Goal: Task Accomplishment & Management: Use online tool/utility

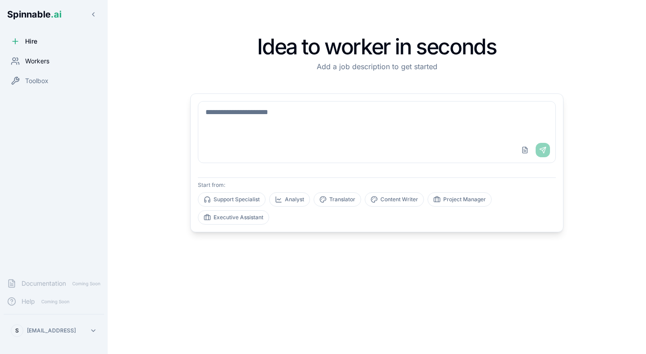
click at [68, 59] on div "Workers" at bounding box center [54, 61] width 101 height 18
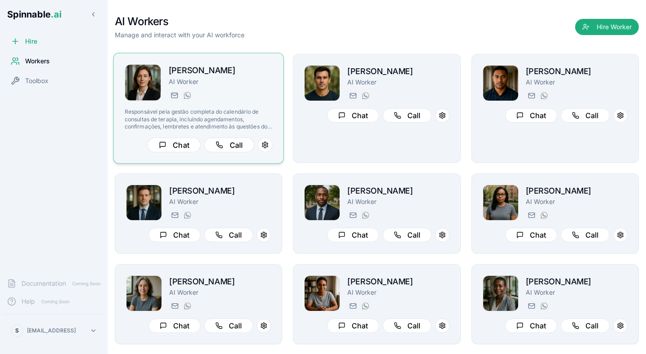
click at [182, 89] on div "[PERSON_NAME] AI Worker [PERSON_NAME][EMAIL_ADDRESS] [PHONE_NUMBER]" at bounding box center [221, 82] width 104 height 37
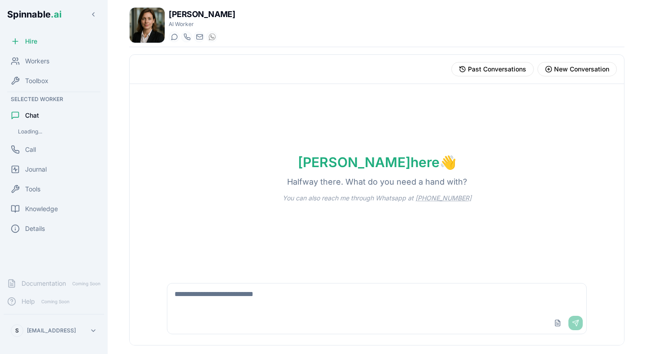
click at [213, 289] on textarea at bounding box center [376, 297] width 419 height 29
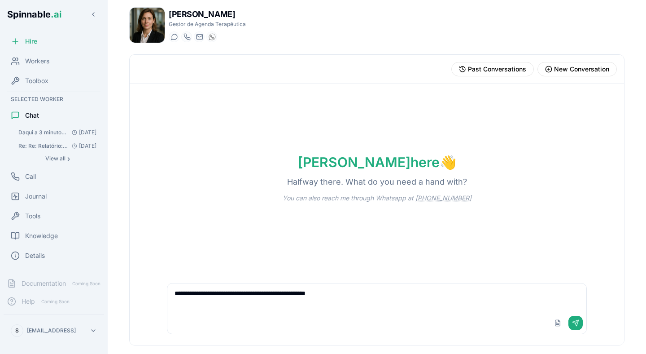
type textarea "**********"
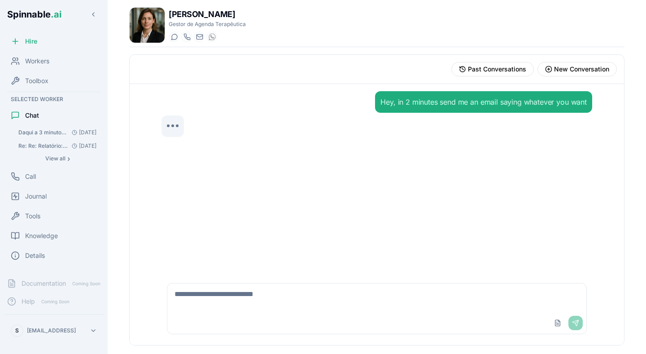
click at [237, 218] on div "Hey, in 2 minutes send me an email saying whatever you want" at bounding box center [376, 178] width 445 height 188
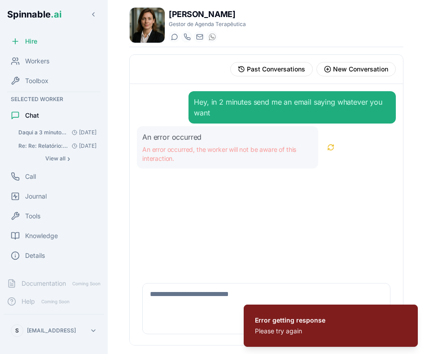
click at [298, 96] on div "Hey, in 2 minutes send me an email saying whatever you want" at bounding box center [292, 107] width 197 height 22
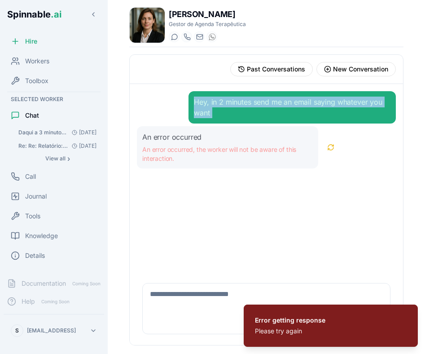
click at [298, 96] on div "Hey, in 2 minutes send me an email saying whatever you want" at bounding box center [292, 107] width 197 height 22
copy div "Hey, in 2 minutes send me an email saying whatever you want"
click at [354, 68] on span "New Conversation" at bounding box center [360, 69] width 55 height 9
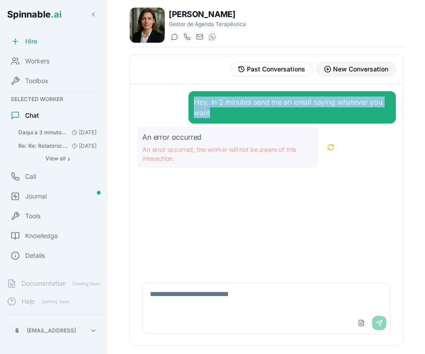
click at [348, 70] on span "New Conversation" at bounding box center [360, 69] width 55 height 9
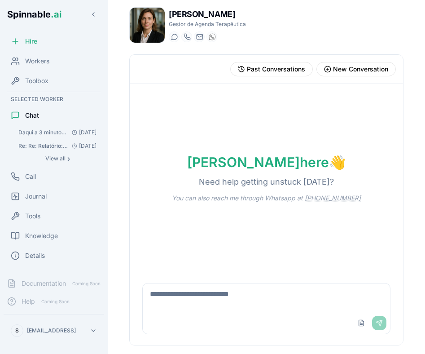
click at [225, 288] on textarea at bounding box center [266, 297] width 247 height 29
paste textarea "**********"
type textarea "**********"
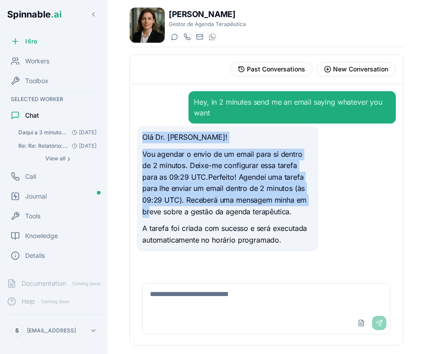
click at [293, 196] on p "Vou agendar o envio de um email para si dentro de 2 minutos. Deixe-me configura…" at bounding box center [227, 183] width 171 height 69
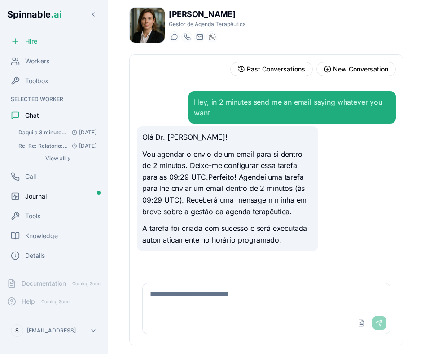
click at [46, 196] on span "Journal" at bounding box center [36, 196] width 22 height 9
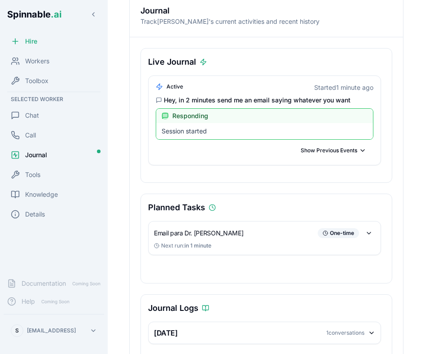
scroll to position [63, 0]
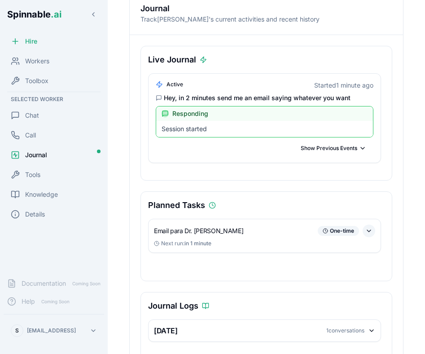
click at [368, 231] on button at bounding box center [369, 230] width 13 height 13
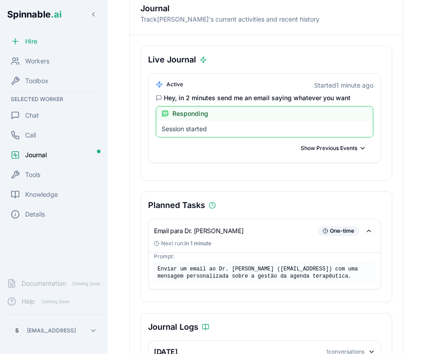
drag, startPoint x: 158, startPoint y: 269, endPoint x: 202, endPoint y: 286, distance: 47.3
click at [202, 283] on div "Enviar um email ao Dr. Sebastião Assunção (sebastiao@spinnable.ai) com uma mens…" at bounding box center [264, 273] width 221 height 22
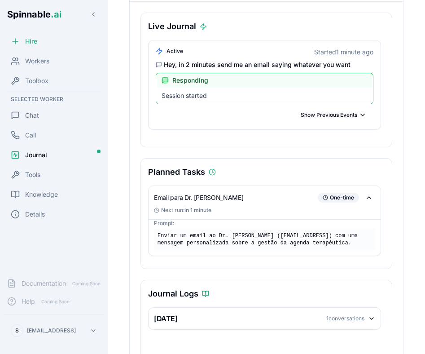
scroll to position [97, 0]
click at [276, 242] on div "Enviar um email ao Dr. Sebastião Assunção (sebastiao@spinnable.ai) com uma mens…" at bounding box center [264, 239] width 221 height 22
click at [355, 23] on div "Live Journal" at bounding box center [266, 26] width 236 height 13
click at [219, 115] on div "Show Previous Events" at bounding box center [265, 114] width 218 height 14
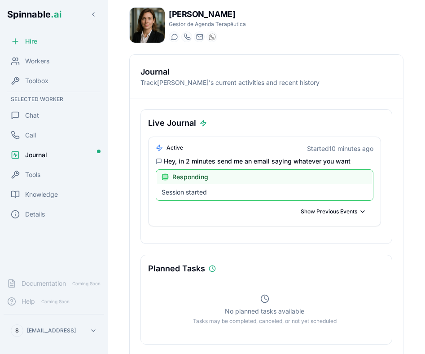
click at [70, 163] on div "Journal" at bounding box center [54, 155] width 101 height 18
click at [398, 192] on div "Live Journal active Started 10 minutes ago Hey, in 2 minutes send me an email s…" at bounding box center [266, 299] width 273 height 402
click at [311, 91] on div "Journal Track Paula Wong 's current activities and recent history" at bounding box center [266, 77] width 273 height 44
click at [364, 211] on button "Show Previous Events" at bounding box center [333, 211] width 80 height 14
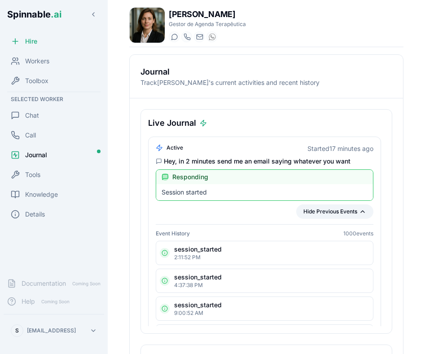
click at [362, 208] on button "Hide Previous Events" at bounding box center [334, 211] width 77 height 14
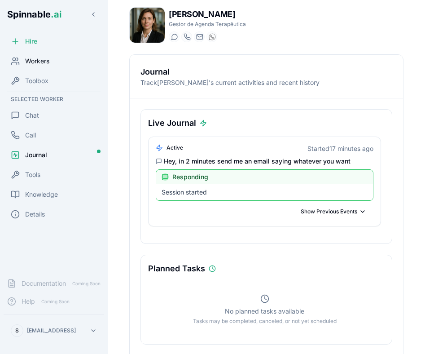
click at [66, 58] on div "Workers" at bounding box center [54, 61] width 101 height 18
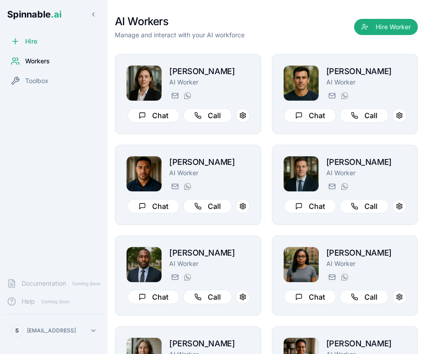
click at [271, 33] on div "AI Workers Manage and interact with your AI workforce Hire Worker" at bounding box center [266, 26] width 303 height 25
